Goal: Navigation & Orientation: Go to known website

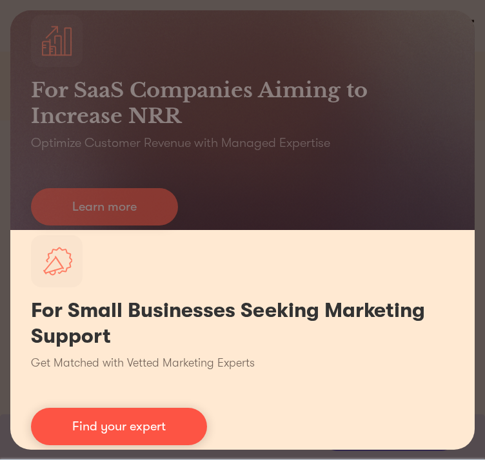
scroll to position [258, 0]
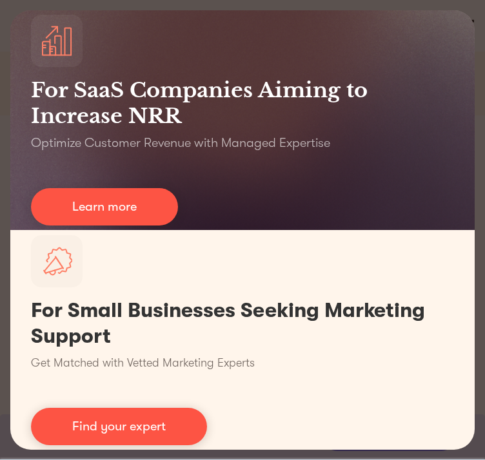
click at [469, 10] on div "For SaaS Companies Aiming to Increase NRR Optimize Customer Revenue with Manage…" at bounding box center [242, 230] width 485 height 460
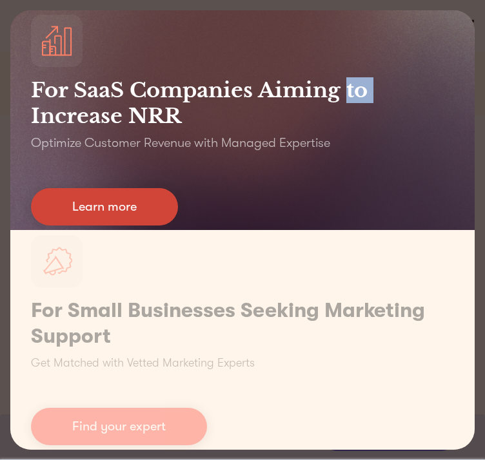
click at [134, 204] on link "Learn more" at bounding box center [104, 206] width 147 height 37
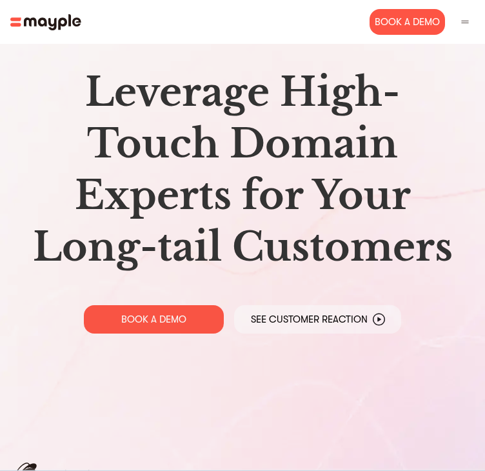
click at [57, 16] on img at bounding box center [45, 22] width 71 height 16
click at [16, 26] on img at bounding box center [45, 22] width 71 height 16
click at [8, 18] on nav "Solutions Product Experts Business Impact Vision About us Marketing Experts for…" at bounding box center [242, 22] width 485 height 44
click at [24, 24] on img at bounding box center [45, 22] width 71 height 16
click at [13, 24] on img at bounding box center [45, 22] width 71 height 16
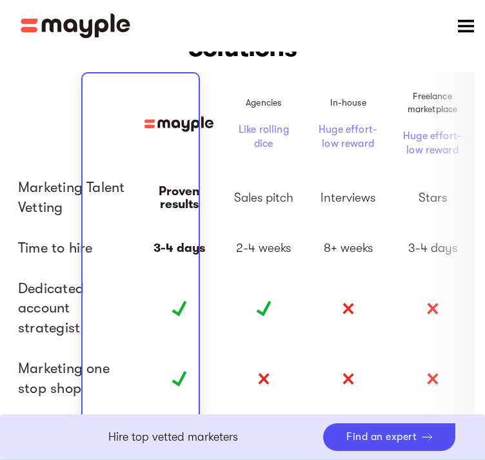
scroll to position [3273, 0]
